Goal: Transaction & Acquisition: Purchase product/service

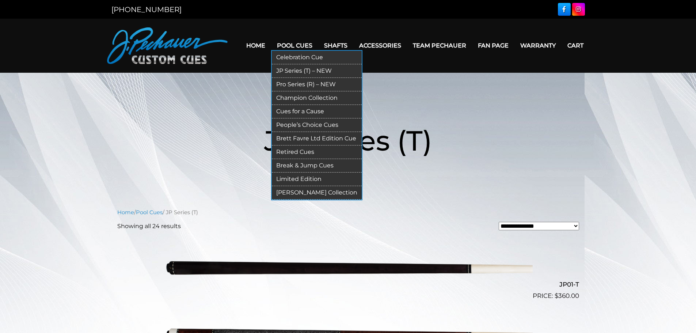
click at [307, 82] on link "Pro Series (R) – NEW" at bounding box center [317, 85] width 90 height 14
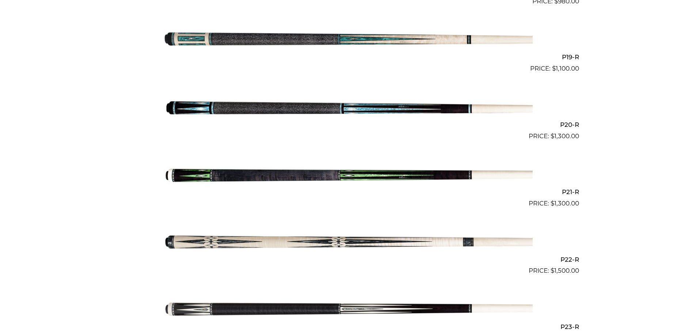
scroll to position [1435, 0]
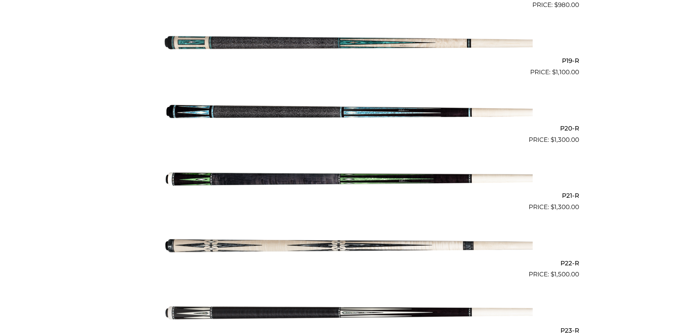
click at [279, 181] on img at bounding box center [348, 178] width 369 height 61
